Goal: Navigation & Orientation: Find specific page/section

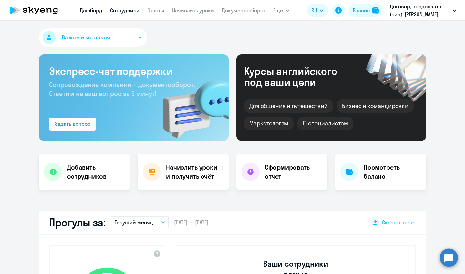
click at [125, 8] on link "Сотрудники" at bounding box center [124, 10] width 29 height 6
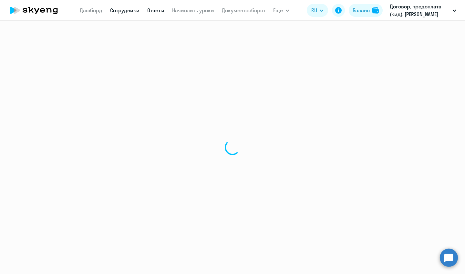
select select "30"
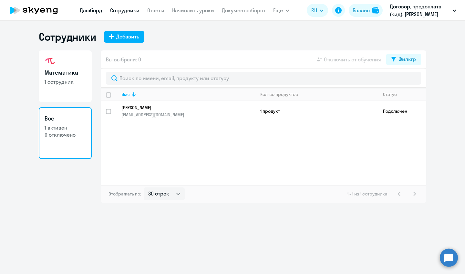
click at [85, 13] on link "Дашборд" at bounding box center [91, 10] width 23 height 6
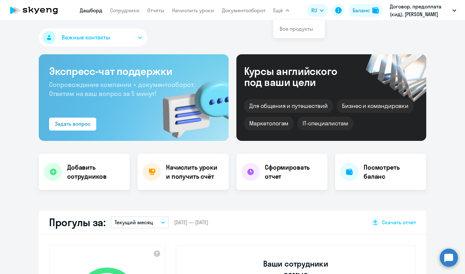
click at [24, 13] on icon at bounding box center [33, 10] width 57 height 16
